Goal: Complete application form: Complete application form

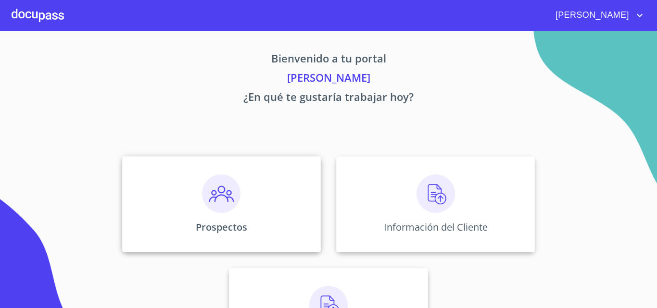
click at [222, 200] on img at bounding box center [221, 194] width 38 height 38
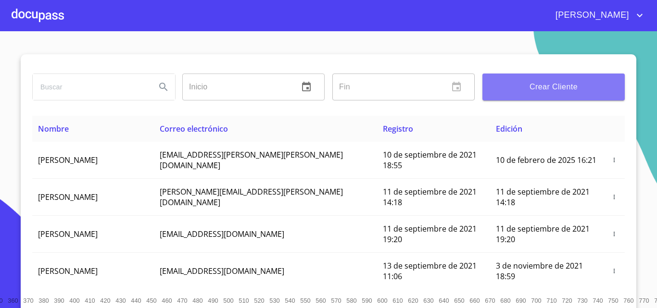
click at [554, 90] on span "Crear Cliente" at bounding box center [553, 86] width 127 height 13
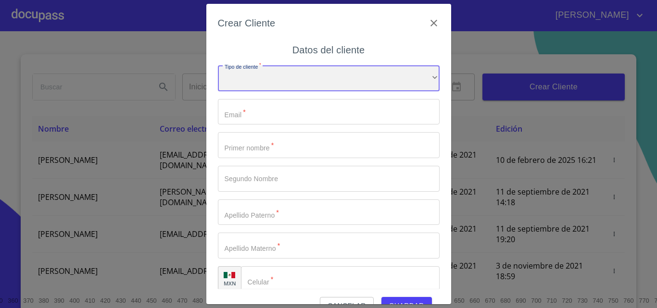
click at [258, 85] on div "​" at bounding box center [329, 78] width 222 height 26
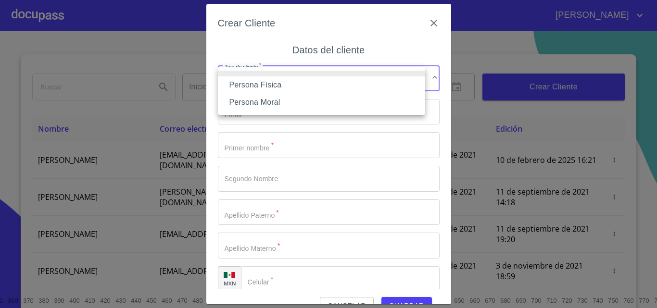
click at [269, 85] on li "Persona Física" at bounding box center [321, 84] width 207 height 17
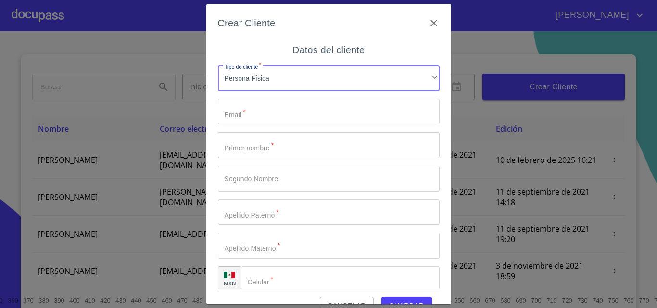
click at [268, 117] on input "Tipo de cliente   *" at bounding box center [329, 112] width 222 height 26
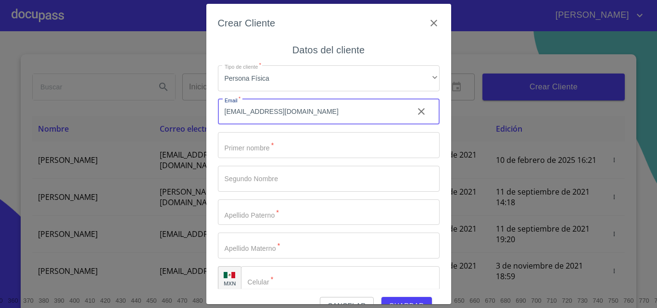
type input "[EMAIL_ADDRESS][DOMAIN_NAME]"
click at [320, 147] on input "Tipo de cliente   *" at bounding box center [329, 145] width 222 height 26
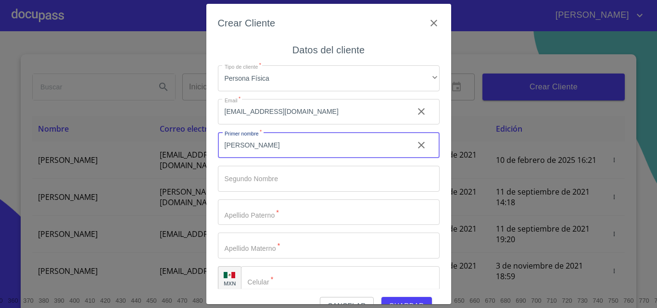
type input "[PERSON_NAME]"
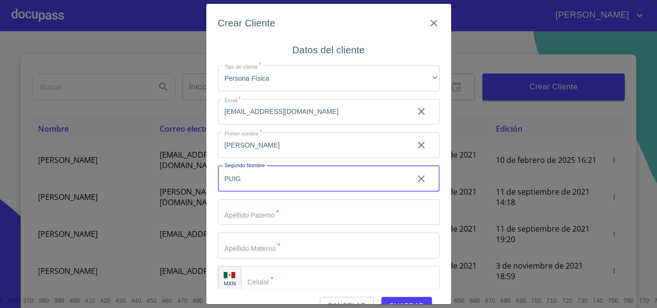
type input "PUIG"
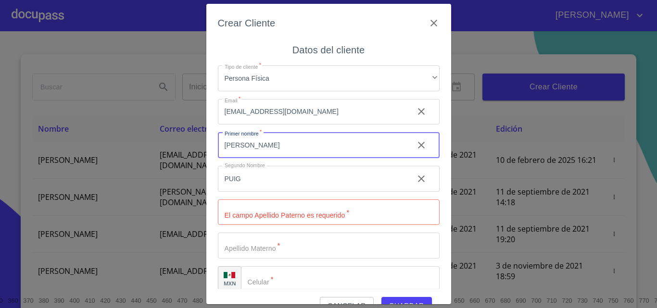
click at [320, 147] on input "[PERSON_NAME]" at bounding box center [312, 145] width 188 height 26
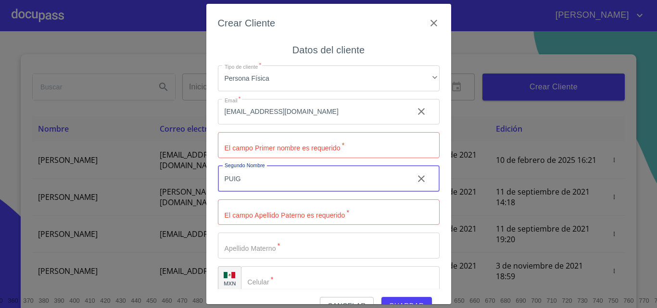
click at [318, 147] on input "Tipo de cliente   *" at bounding box center [329, 145] width 222 height 26
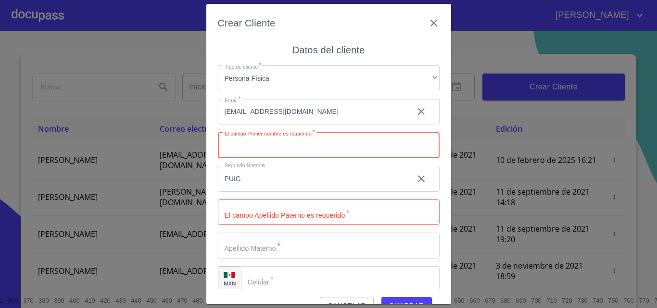
click at [318, 147] on input "Tipo de cliente   *" at bounding box center [329, 145] width 222 height 26
type input "[PERSON_NAME]"
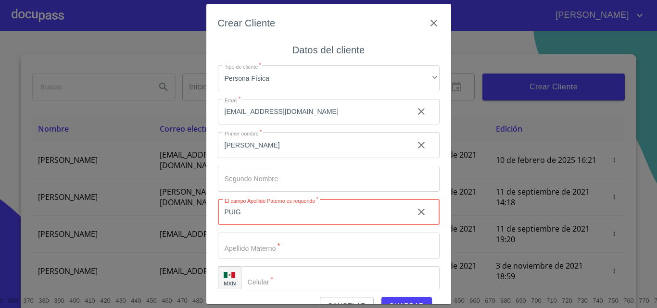
type input "PUIG"
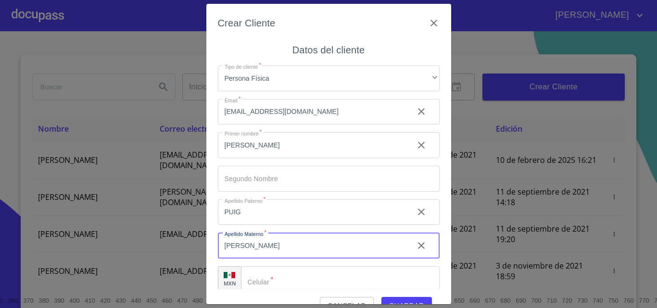
type input "[PERSON_NAME]"
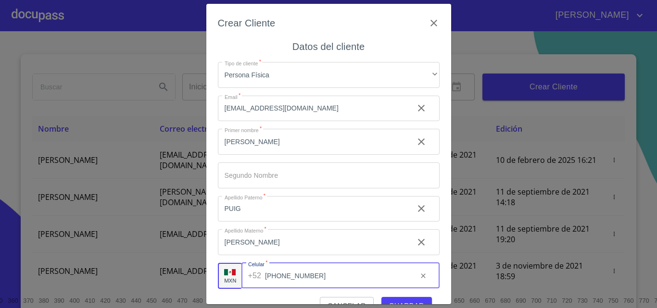
type input "[PHONE_NUMBER]"
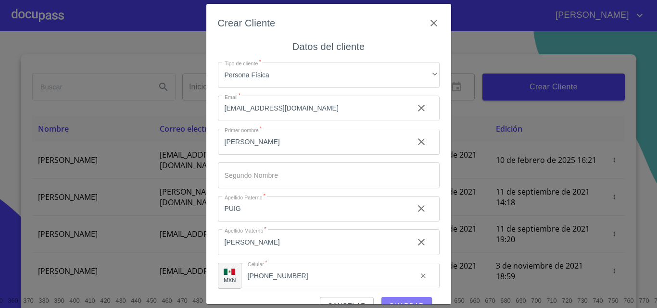
click at [401, 301] on span "Guardar" at bounding box center [406, 306] width 35 height 12
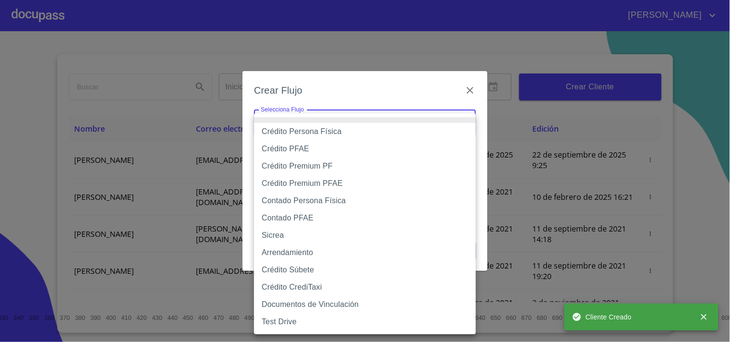
click at [286, 127] on body "[PERSON_NAME] ​ Fin ​ Crear Cliente Nombre Correo electrónico Registro Edición …" at bounding box center [365, 171] width 730 height 342
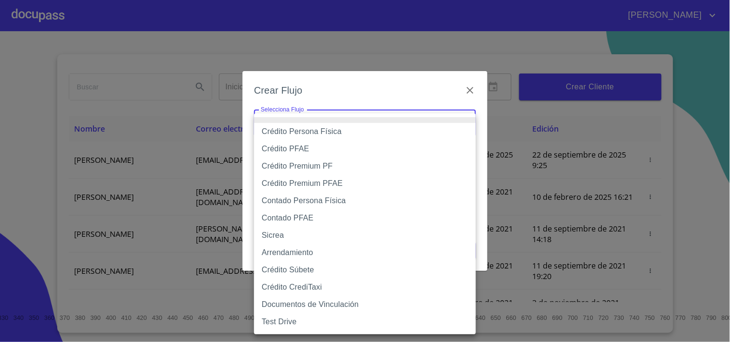
click at [297, 203] on li "Contado Persona Física" at bounding box center [365, 200] width 222 height 17
type input "60bf975b0d9865ccc2471536"
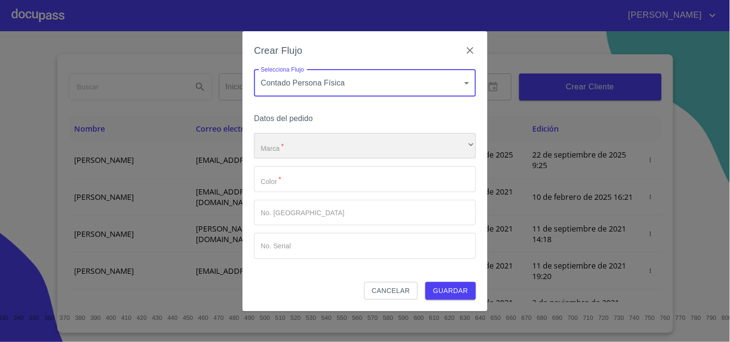
click at [303, 147] on div "​" at bounding box center [365, 146] width 222 height 26
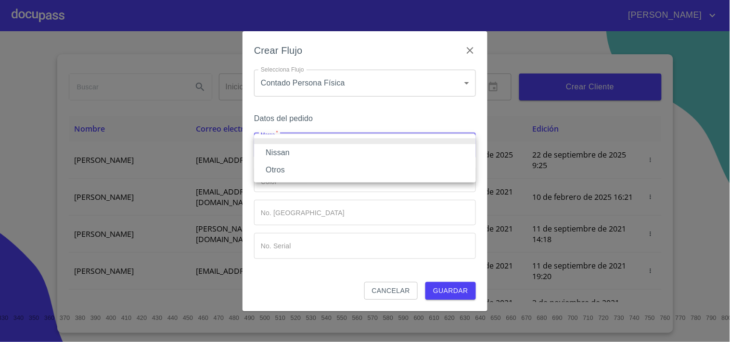
click at [295, 153] on li "Nissan" at bounding box center [365, 152] width 222 height 17
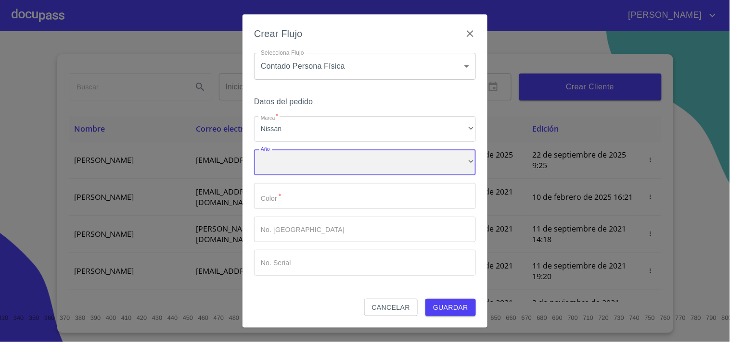
click at [289, 165] on div "​" at bounding box center [365, 163] width 222 height 26
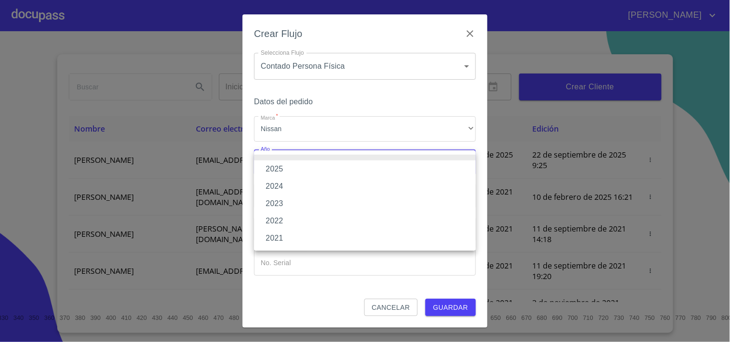
click at [287, 121] on div at bounding box center [365, 171] width 730 height 342
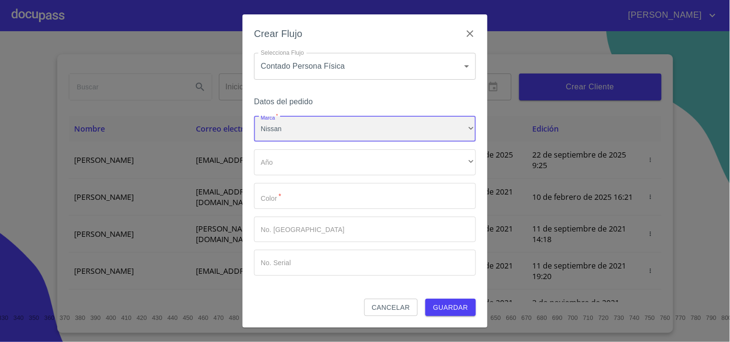
click at [291, 120] on div "Nissan" at bounding box center [365, 129] width 222 height 26
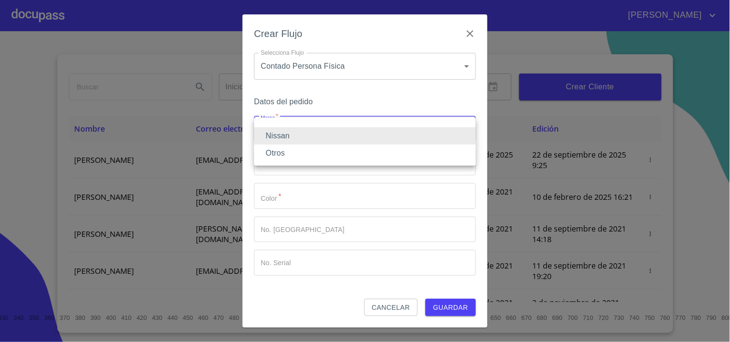
click at [290, 152] on li "Otros" at bounding box center [365, 153] width 222 height 17
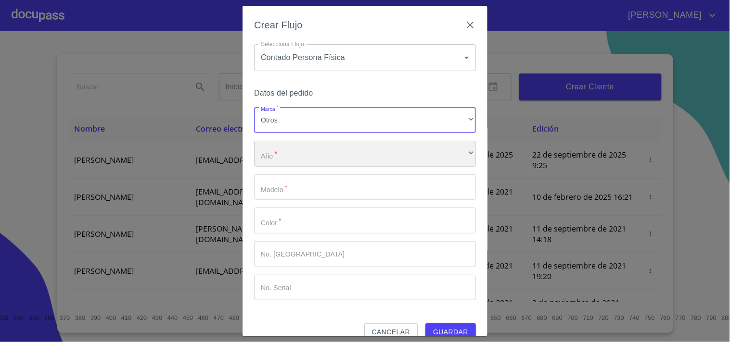
click at [296, 153] on div "​" at bounding box center [365, 154] width 222 height 26
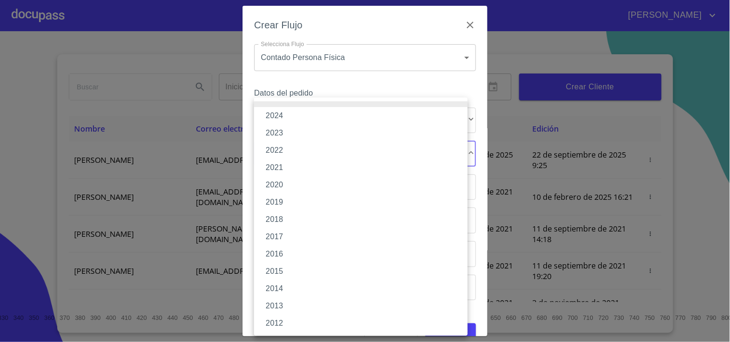
click at [287, 137] on li "2023" at bounding box center [361, 133] width 214 height 17
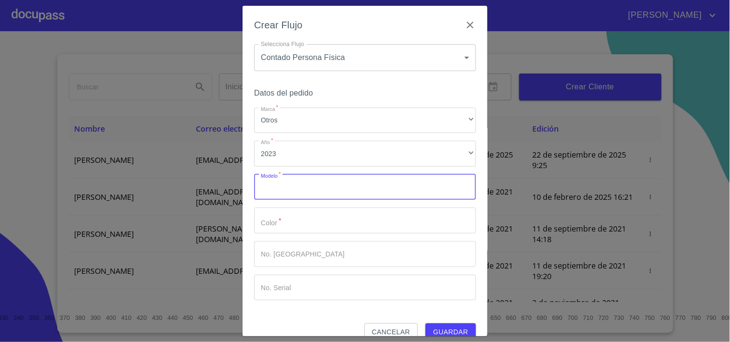
click at [291, 185] on input "Marca   *" at bounding box center [365, 188] width 222 height 26
type input "GRAND I10 HB"
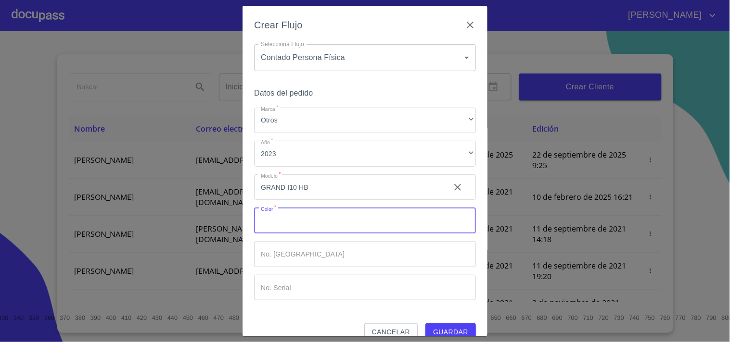
click at [296, 222] on input "Marca   *" at bounding box center [365, 221] width 222 height 26
type input "NEGRO"
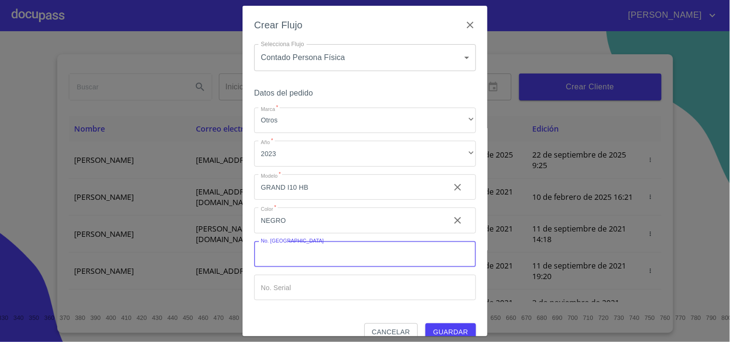
click at [451, 308] on span "Guardar" at bounding box center [450, 333] width 35 height 12
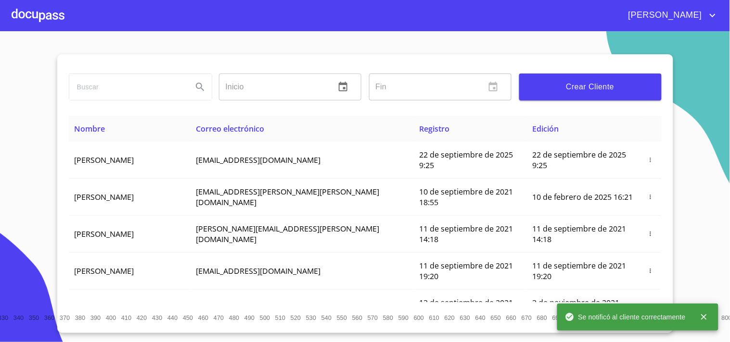
click at [39, 15] on div at bounding box center [38, 15] width 53 height 31
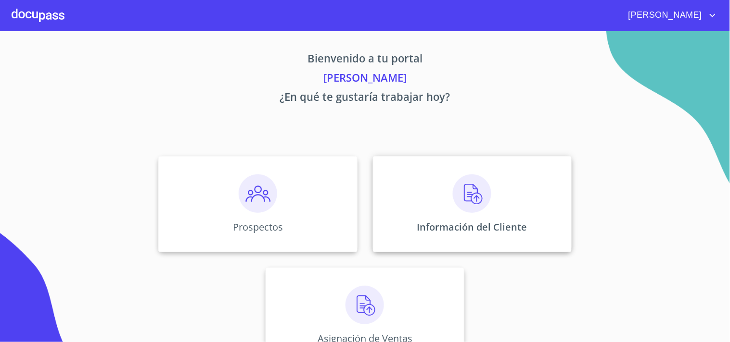
click at [467, 188] on img at bounding box center [472, 194] width 38 height 38
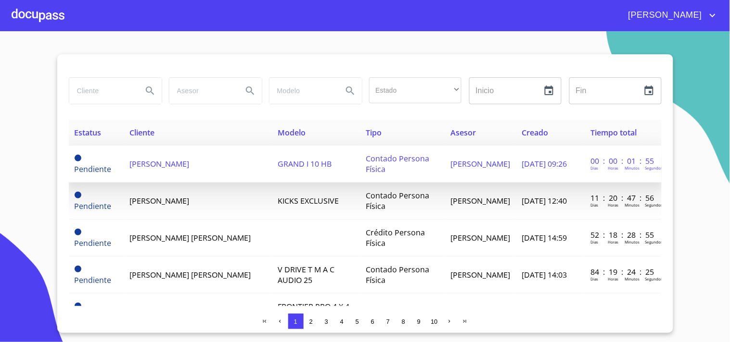
click at [189, 159] on span "[PERSON_NAME]" at bounding box center [159, 164] width 60 height 11
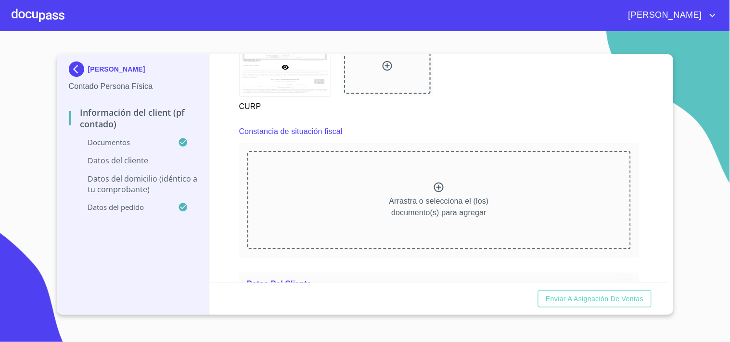
scroll to position [1301, 0]
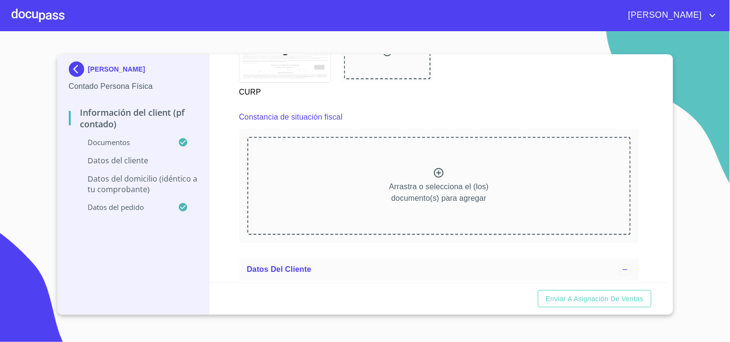
click at [656, 276] on div "Información del Client (PF contado) Documentos Documento de identificación.   *…" at bounding box center [439, 168] width 458 height 228
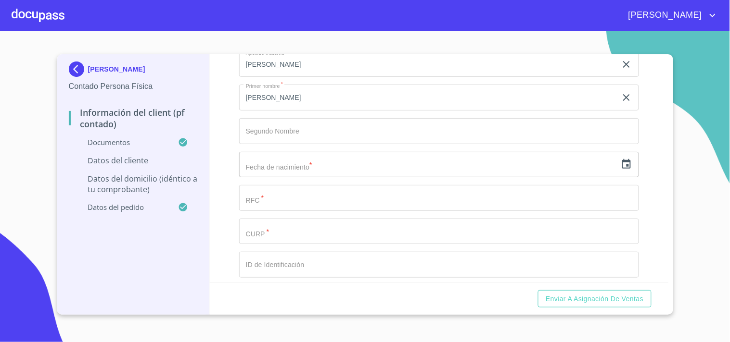
scroll to position [1594, 0]
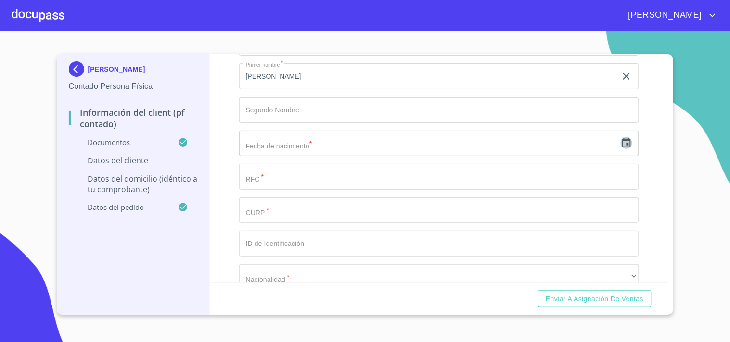
click at [620, 143] on icon "button" at bounding box center [626, 144] width 12 height 12
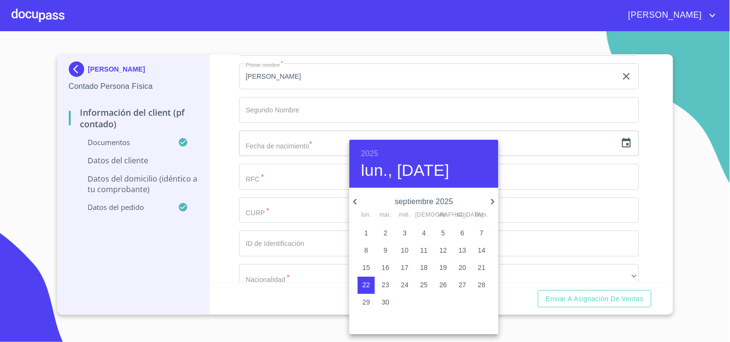
click at [373, 151] on h6 "2025" at bounding box center [369, 153] width 17 height 13
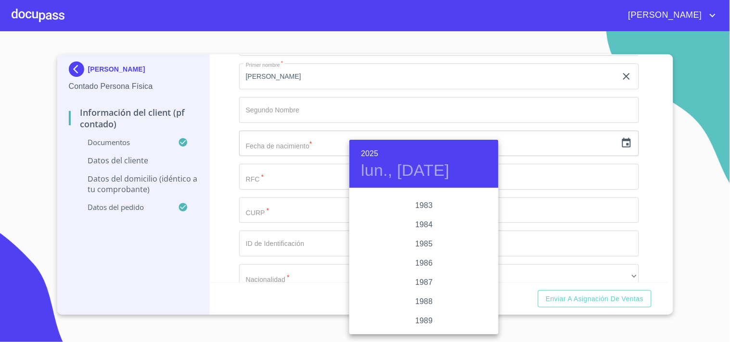
scroll to position [983, 0]
click at [419, 234] on div "1978" at bounding box center [423, 235] width 149 height 19
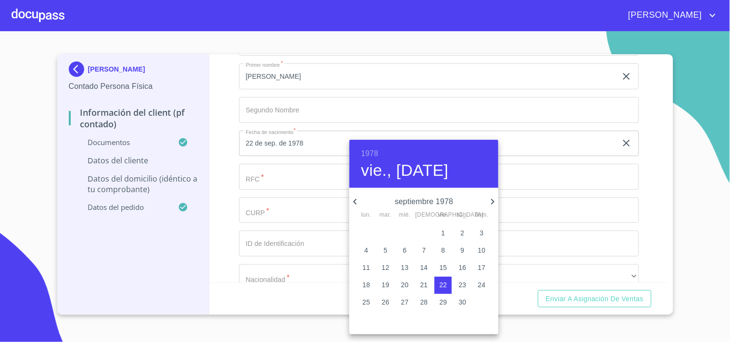
click at [354, 196] on icon "button" at bounding box center [355, 202] width 12 height 12
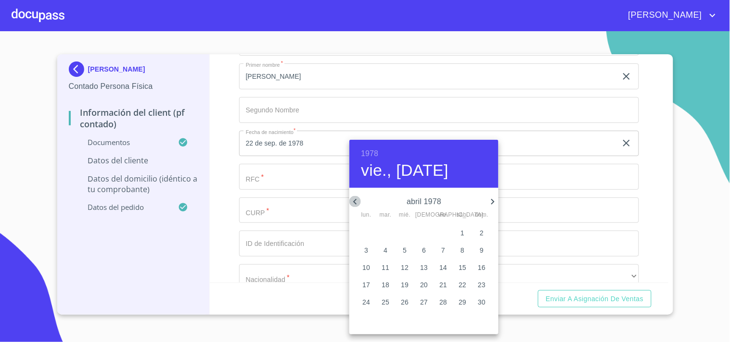
click at [354, 196] on icon "button" at bounding box center [355, 202] width 12 height 12
click at [405, 282] on p "22" at bounding box center [405, 285] width 8 height 10
type input "22 de feb. de 1978"
click at [214, 151] on div at bounding box center [365, 171] width 730 height 342
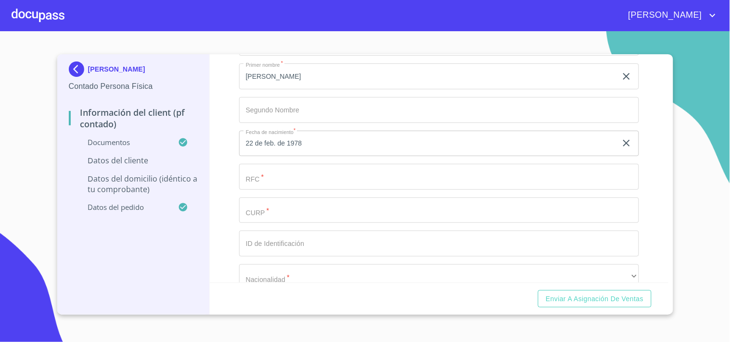
click at [268, 170] on input "Documento de identificación.   *" at bounding box center [439, 177] width 400 height 26
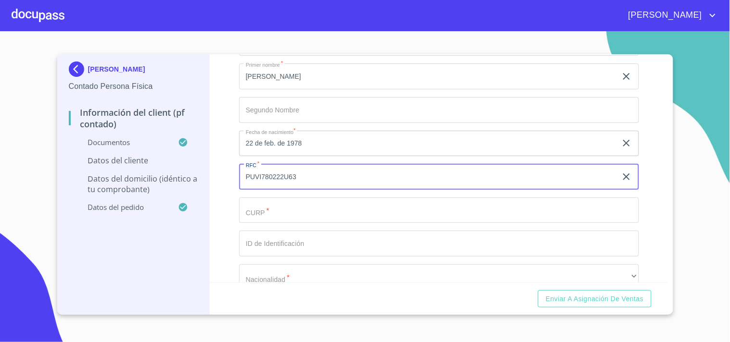
type input "PUVI780222U63"
click at [284, 207] on input "Documento de identificación.   *" at bounding box center [439, 211] width 400 height 26
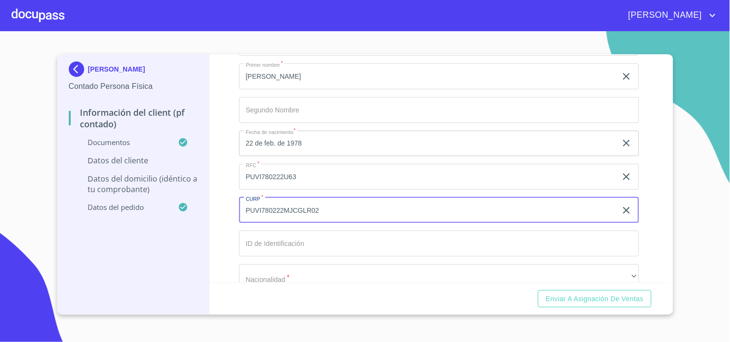
type input "PUVI780222MJCGLR02"
click at [313, 242] on input "Documento de identificación.   *" at bounding box center [439, 244] width 400 height 26
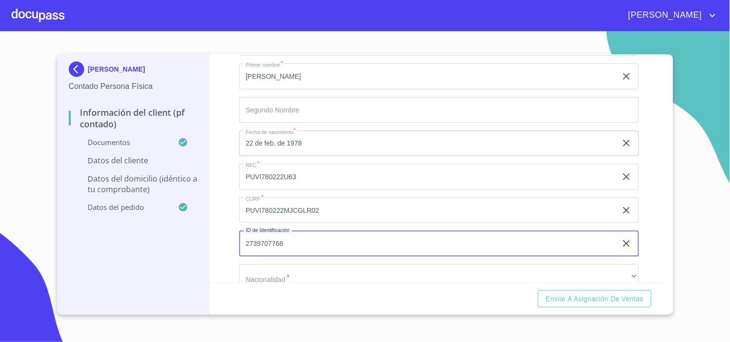
type input "2739707768"
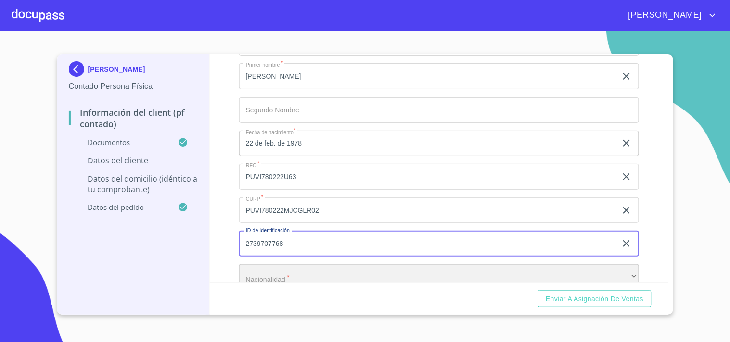
click at [300, 269] on div "​" at bounding box center [439, 278] width 400 height 26
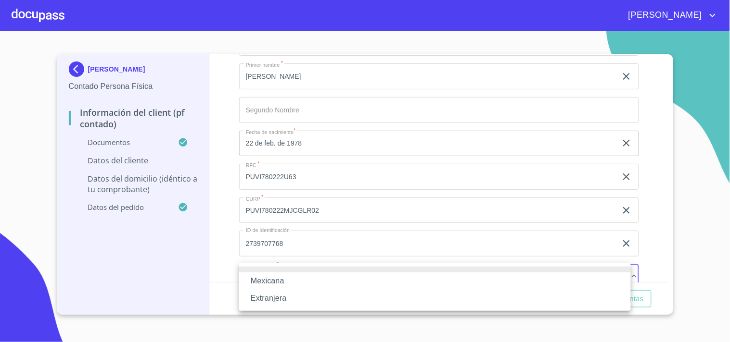
click at [285, 280] on li "Mexicana" at bounding box center [434, 281] width 391 height 17
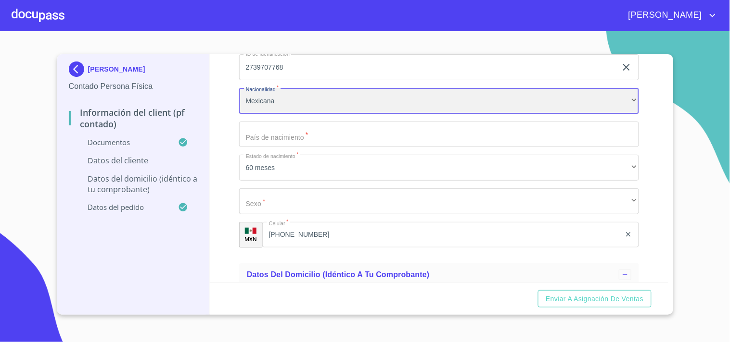
scroll to position [1799, 0]
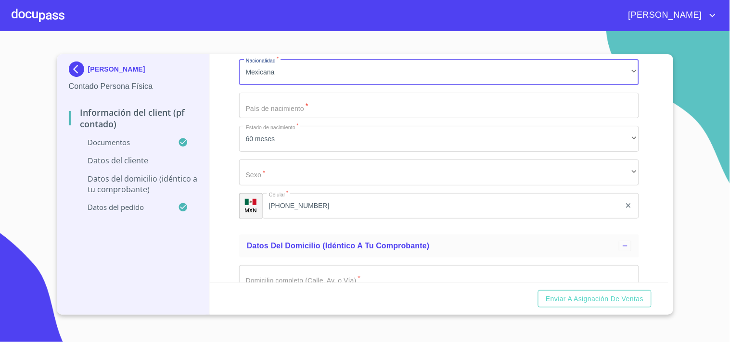
click at [313, 106] on input "Documento de identificación.   *" at bounding box center [439, 106] width 400 height 26
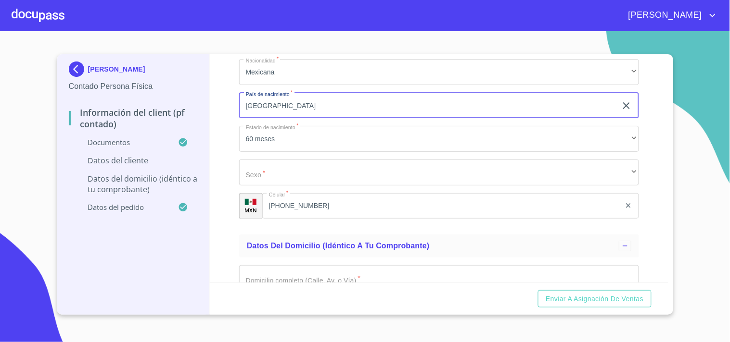
type input "[GEOGRAPHIC_DATA]"
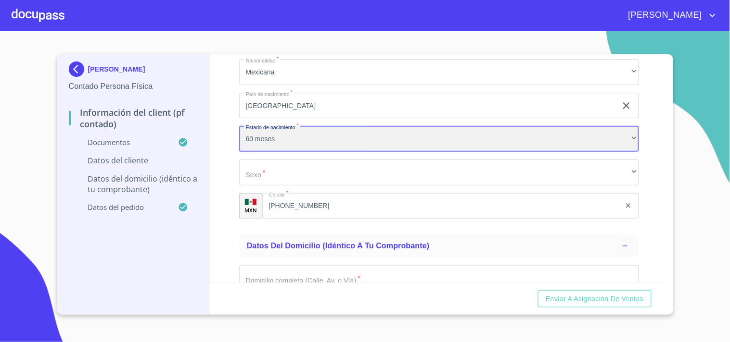
click at [313, 147] on div "60 meses" at bounding box center [439, 139] width 400 height 26
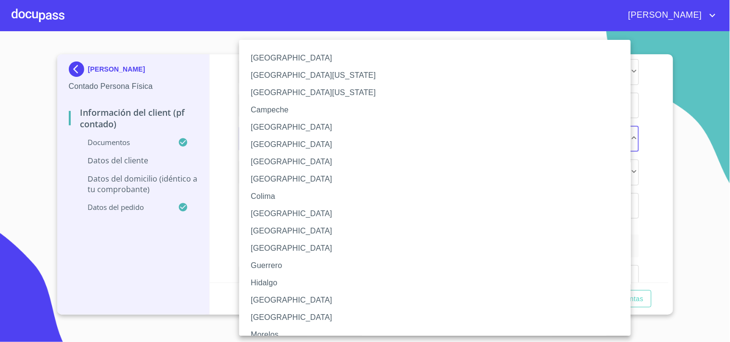
click at [271, 297] on li "[GEOGRAPHIC_DATA]" at bounding box center [439, 300] width 400 height 17
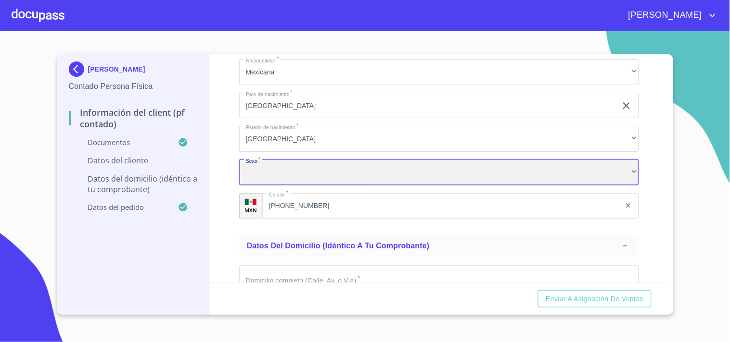
click at [331, 169] on div "​" at bounding box center [439, 173] width 400 height 26
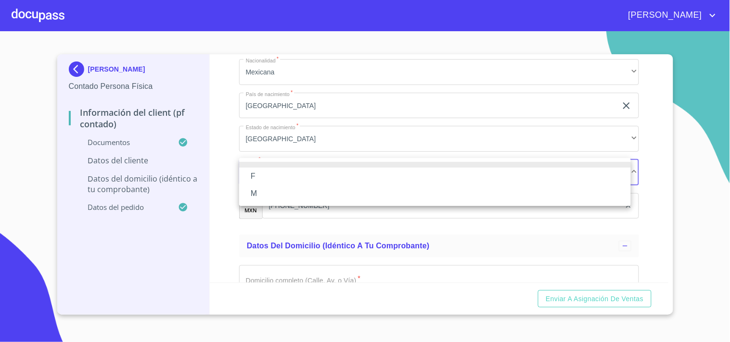
click at [269, 176] on li "F" at bounding box center [434, 176] width 391 height 17
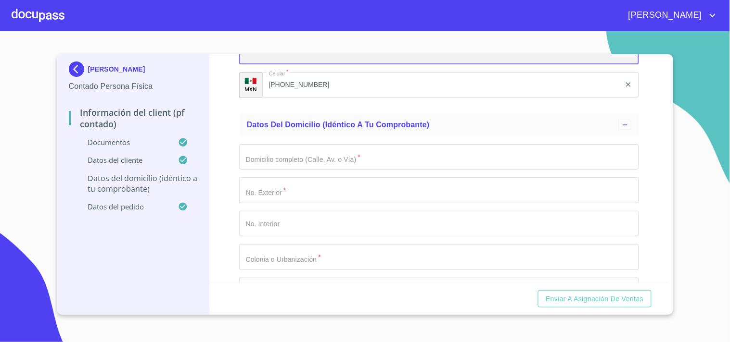
scroll to position [1963, 0]
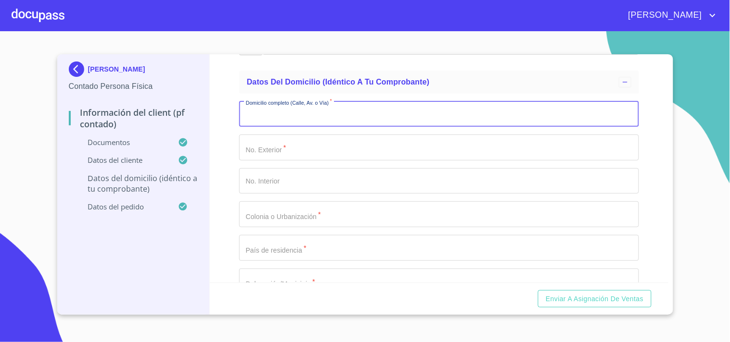
click at [326, 113] on input "Documento de identificación.   *" at bounding box center [439, 114] width 400 height 26
type input "[PERSON_NAME]"
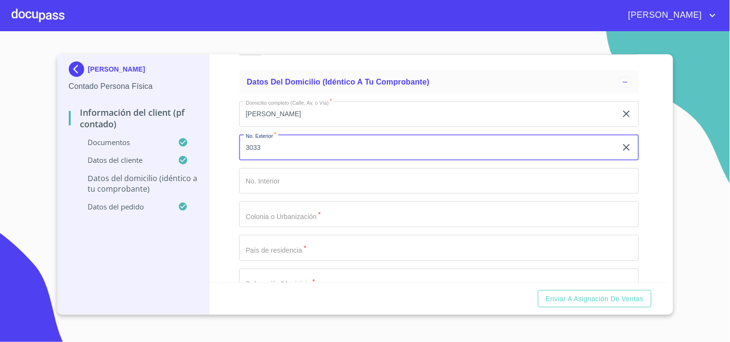
type input "3033"
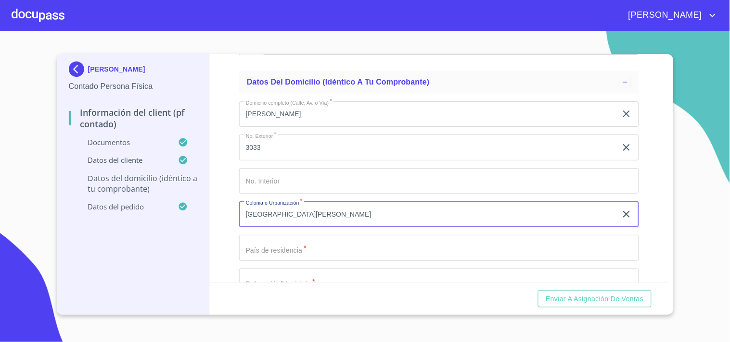
type input "[GEOGRAPHIC_DATA][PERSON_NAME]"
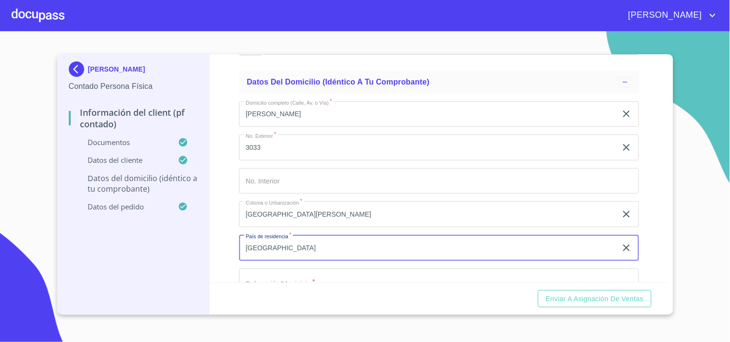
type input "[GEOGRAPHIC_DATA]"
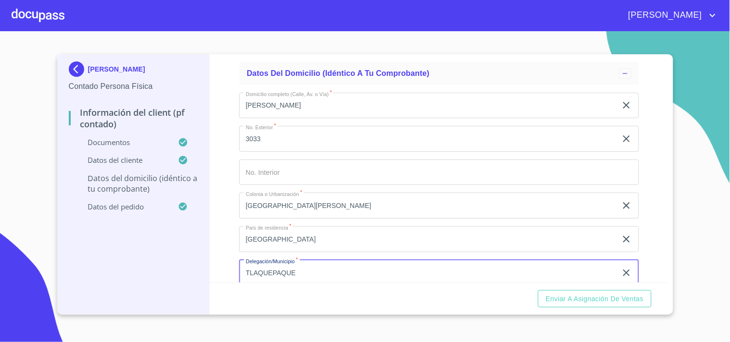
type input "TLAQUEPAQUE"
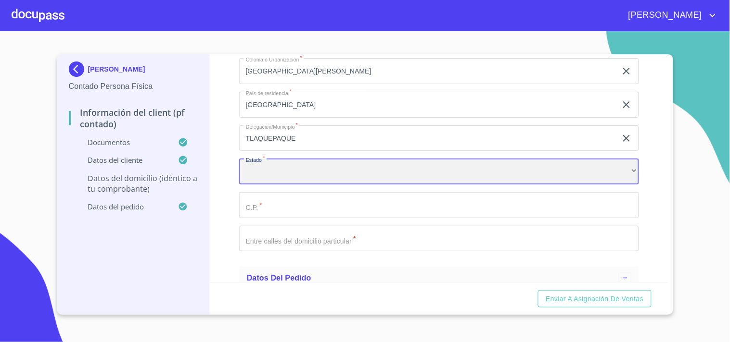
click at [287, 166] on div "​" at bounding box center [439, 172] width 400 height 26
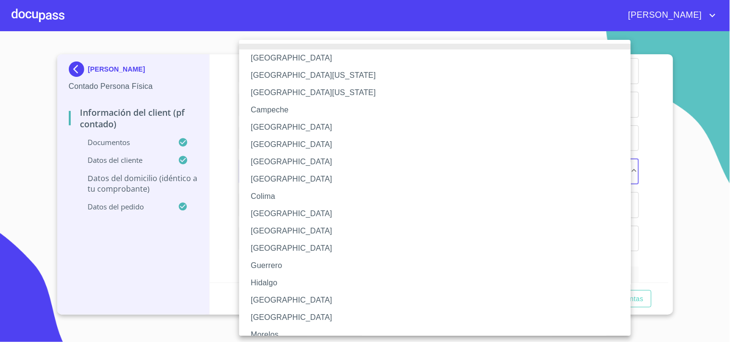
click at [261, 301] on li "[GEOGRAPHIC_DATA]" at bounding box center [439, 300] width 400 height 17
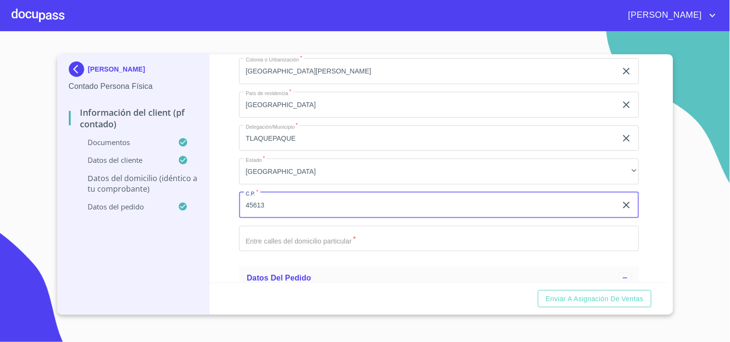
type input "45613"
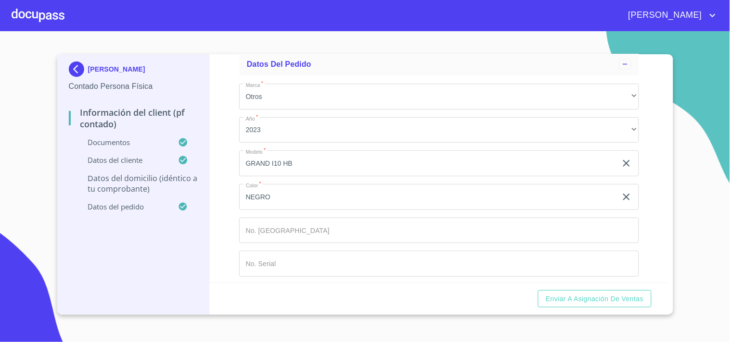
scroll to position [2323, 0]
type input "CALENDULA Y PRIMULA AMERI"
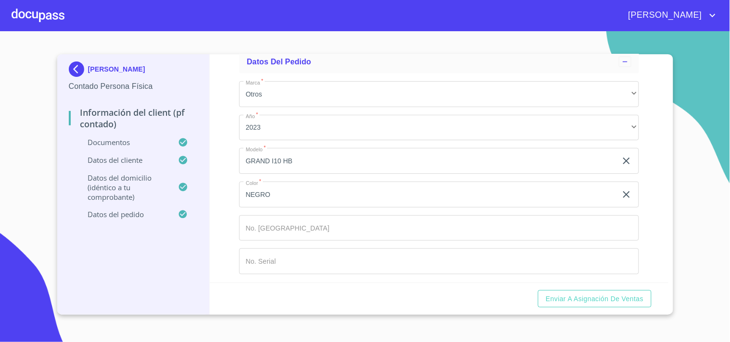
click at [255, 224] on input "Documento de identificación.   *" at bounding box center [439, 228] width 400 height 26
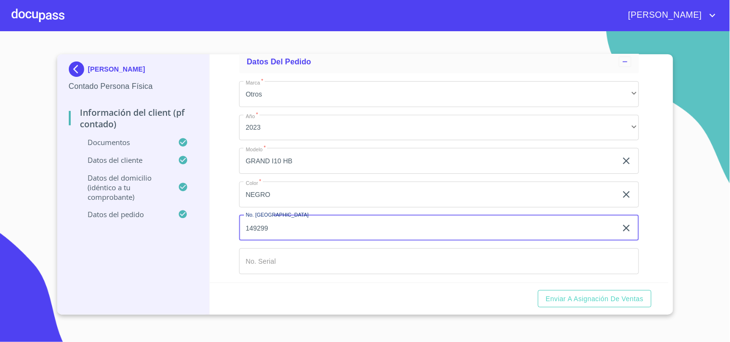
type input "149299"
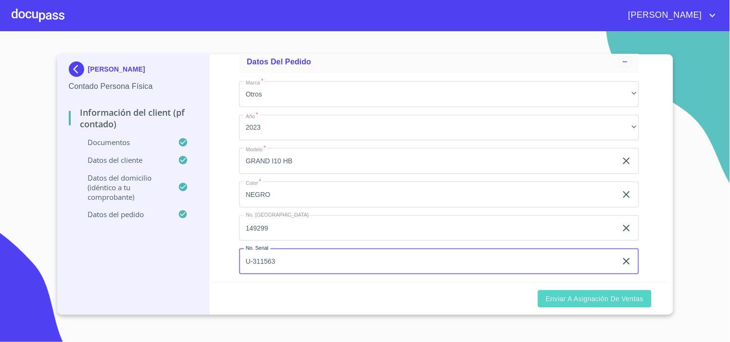
type input "U-311563"
click at [608, 296] on span "Enviar a Asignación de Ventas" at bounding box center [594, 299] width 98 height 12
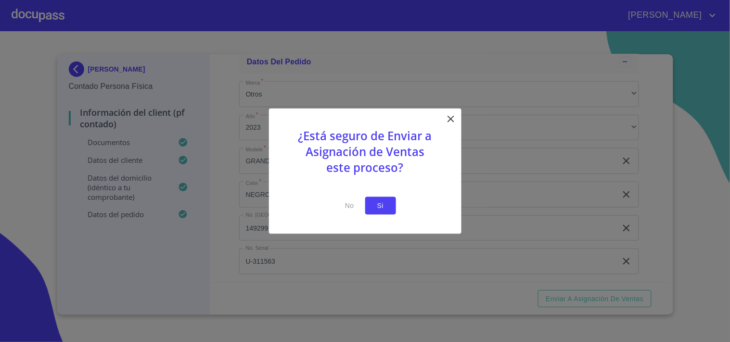
click at [378, 201] on span "Si" at bounding box center [380, 206] width 15 height 12
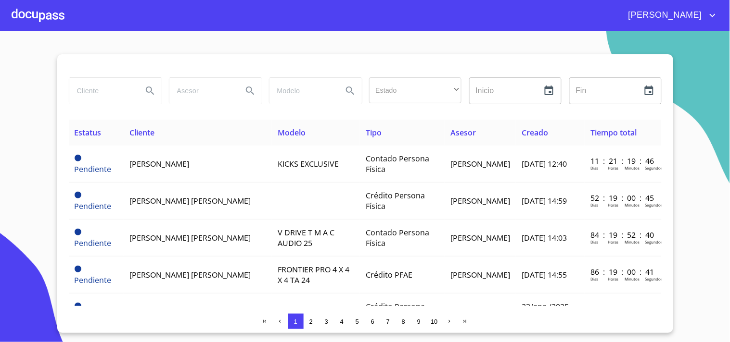
click at [431, 39] on section "Estado ​ ​ Inicio ​ Fin ​ Estatus Cliente Modelo Tipo Asesor Creado Tiempo tota…" at bounding box center [365, 186] width 730 height 311
